Goal: Task Accomplishment & Management: Use online tool/utility

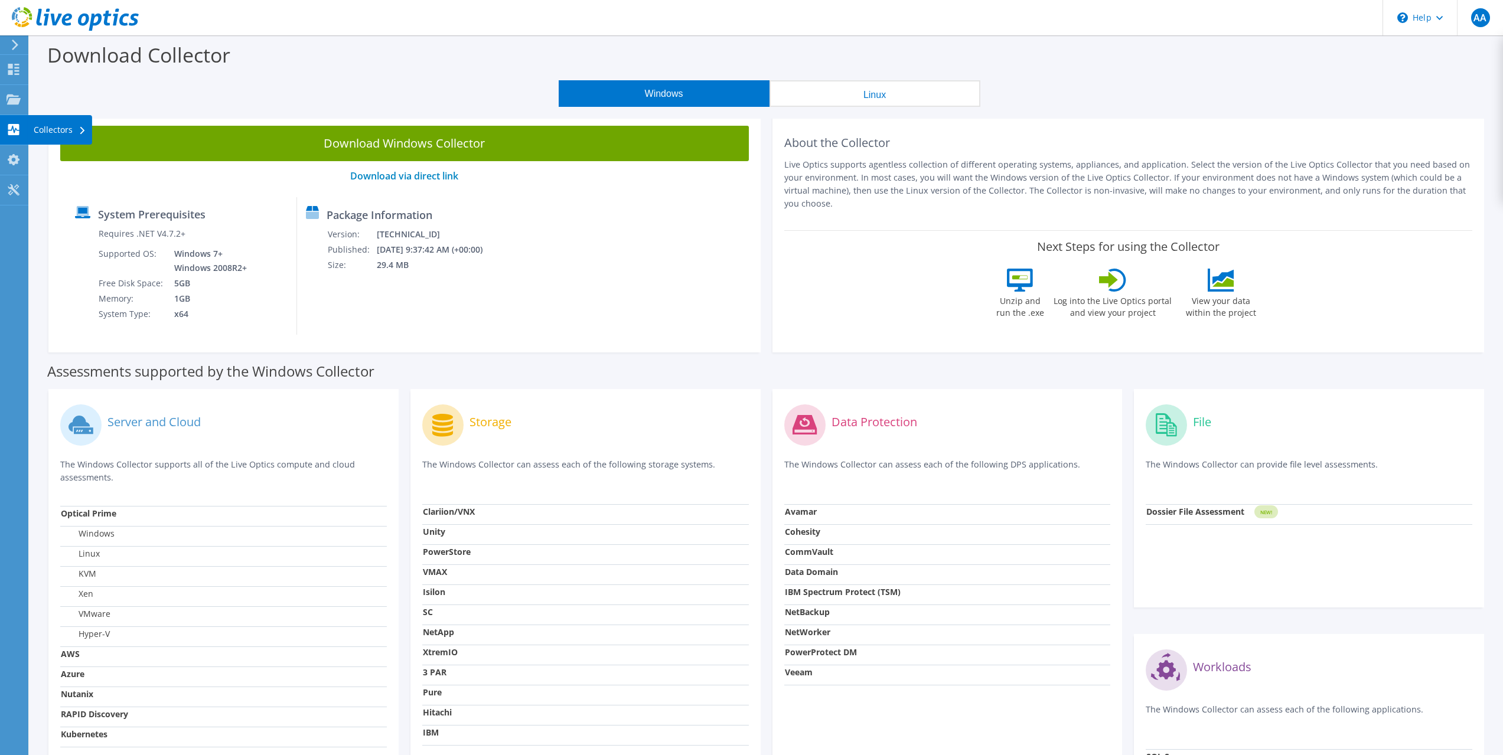
click at [12, 132] on use at bounding box center [13, 129] width 11 height 11
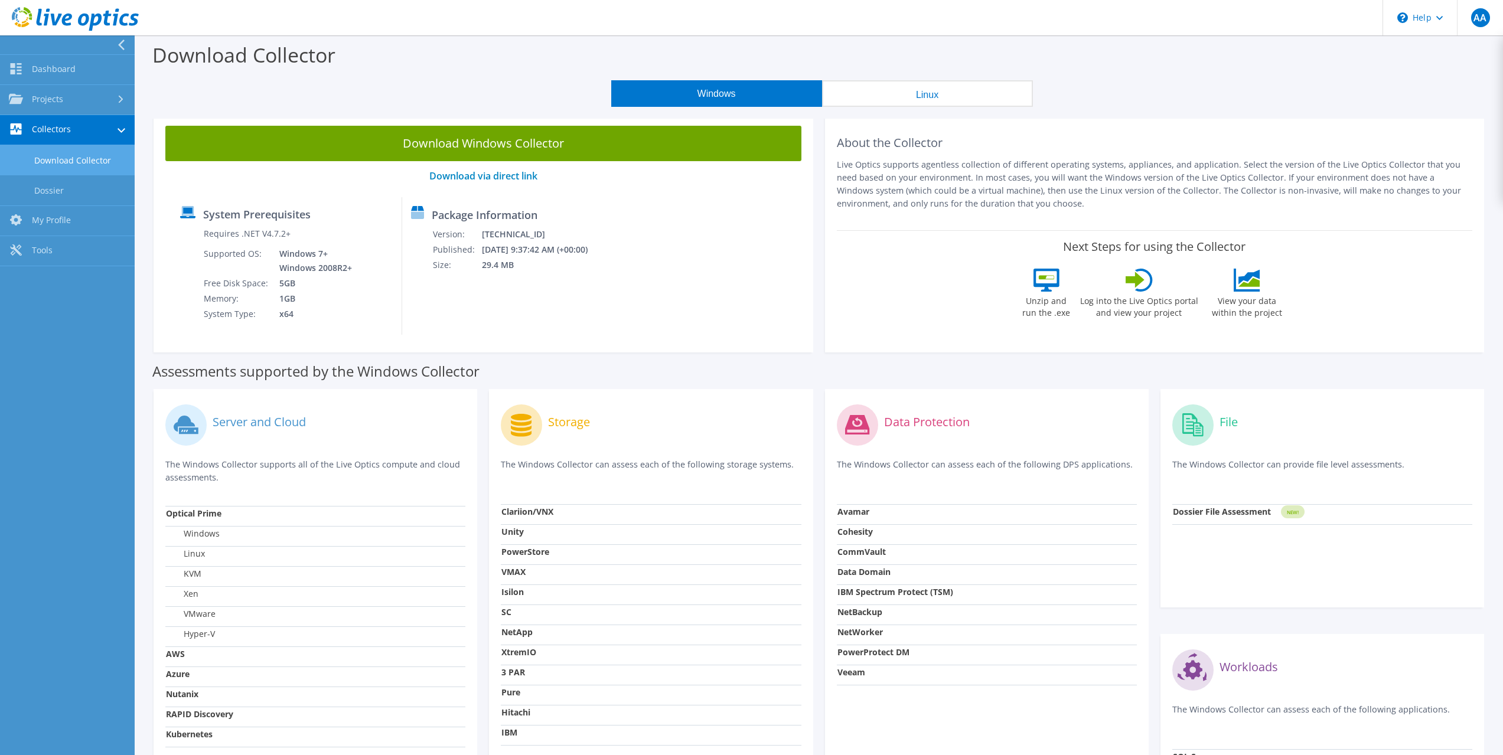
click at [61, 132] on link "Collectors" at bounding box center [67, 130] width 135 height 30
click at [76, 98] on link "Projects" at bounding box center [67, 100] width 135 height 30
click at [97, 131] on link "Search Projects" at bounding box center [67, 130] width 135 height 30
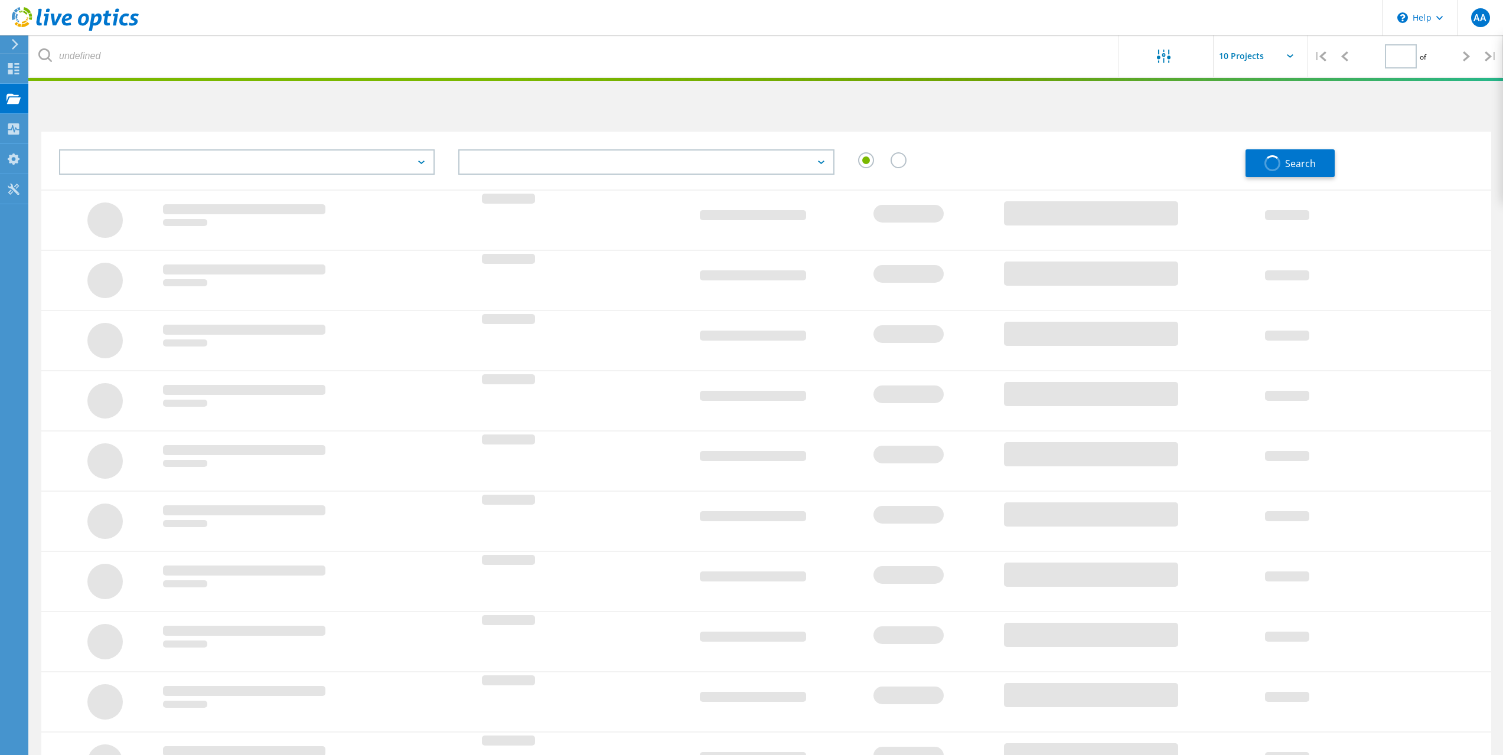
type input "1"
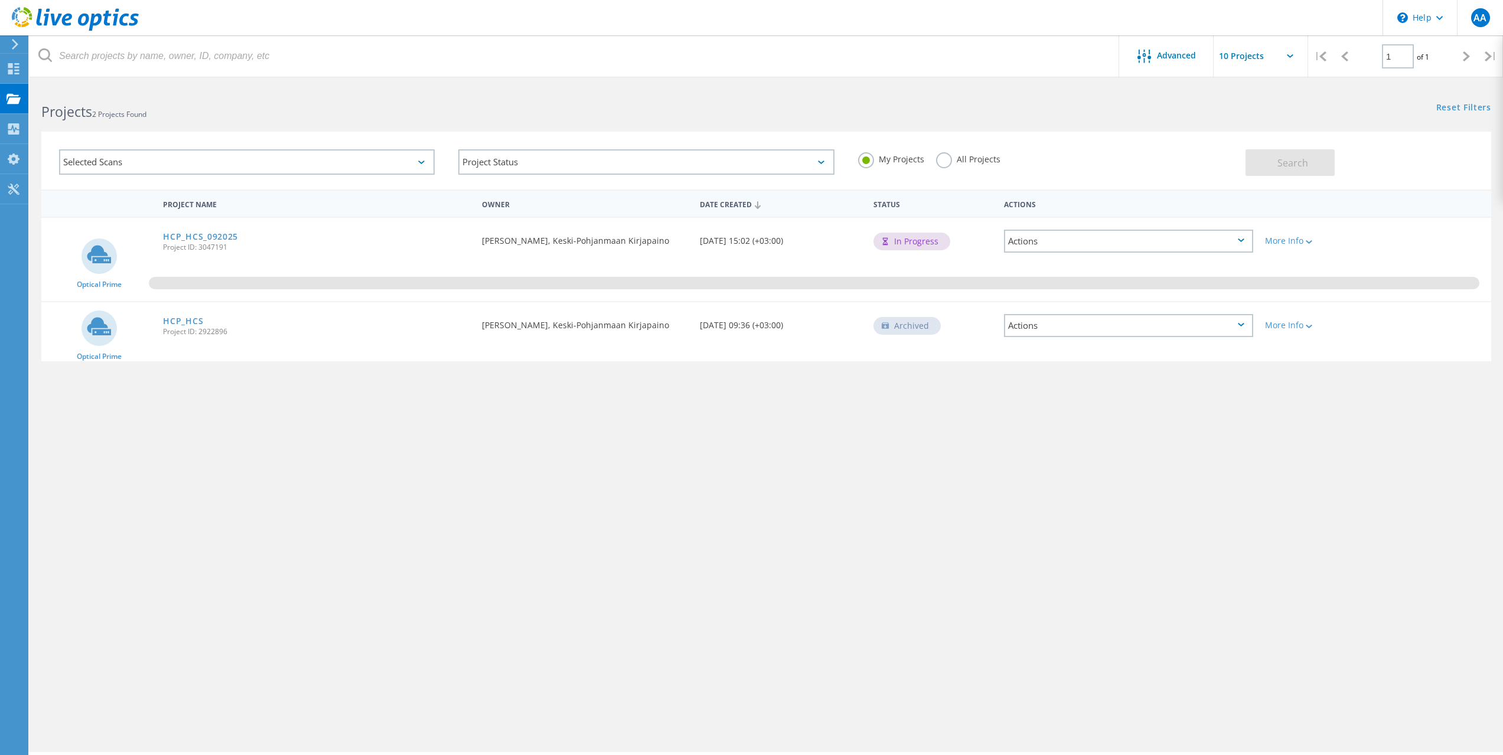
click at [1110, 242] on div "Actions" at bounding box center [1128, 241] width 249 height 23
click at [1153, 219] on div "View Project" at bounding box center [1128, 223] width 247 height 18
